Goal: Task Accomplishment & Management: Use online tool/utility

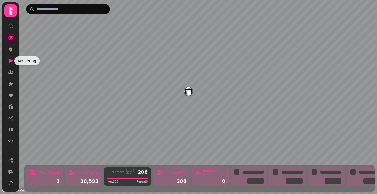
click at [11, 61] on icon at bounding box center [10, 60] width 5 height 5
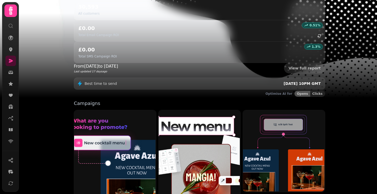
scroll to position [132, 0]
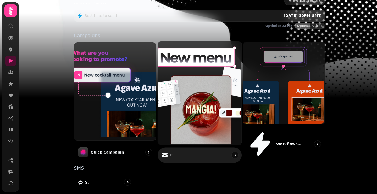
click at [185, 148] on div "Email" at bounding box center [200, 155] width 84 height 15
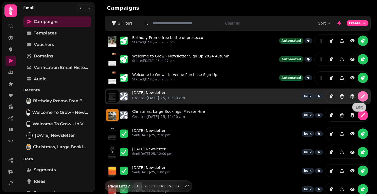
click at [360, 98] on icon "edit" at bounding box center [362, 96] width 5 height 5
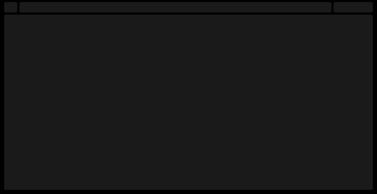
select select "**********"
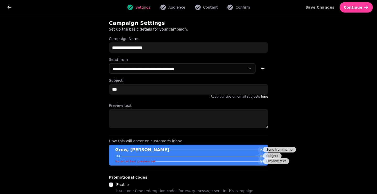
click at [202, 10] on button "Content" at bounding box center [206, 7] width 29 height 6
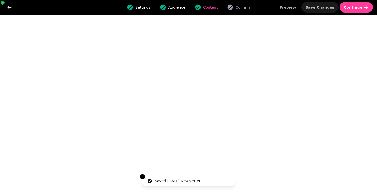
click at [326, 8] on span "Save Changes" at bounding box center [319, 7] width 29 height 4
